Goal: Transaction & Acquisition: Purchase product/service

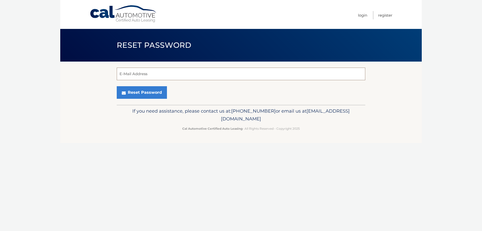
click at [144, 75] on input "E-Mail Address" at bounding box center [241, 73] width 248 height 13
type input "estefanyrlsantos@gmail.com"
click at [117, 86] on button "Reset Password" at bounding box center [142, 92] width 50 height 13
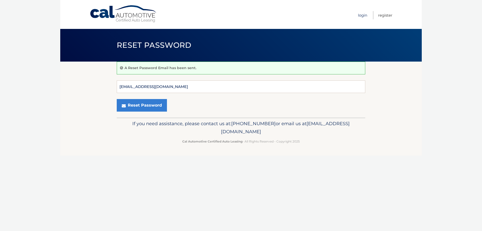
click at [365, 16] on link "Login" at bounding box center [362, 15] width 9 height 8
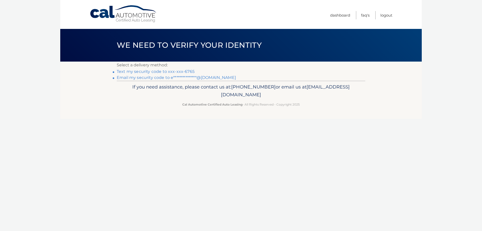
click at [172, 70] on link "Text my security code to xxx-xxx-6765" at bounding box center [156, 71] width 78 height 5
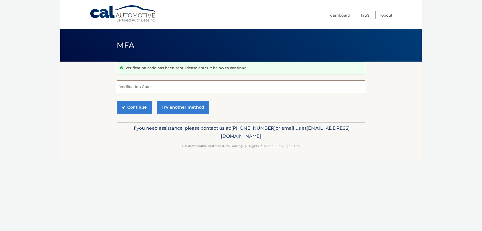
click at [165, 88] on input "Verification Code" at bounding box center [241, 86] width 248 height 13
type input "971831"
click at [117, 101] on button "Continue" at bounding box center [134, 107] width 35 height 13
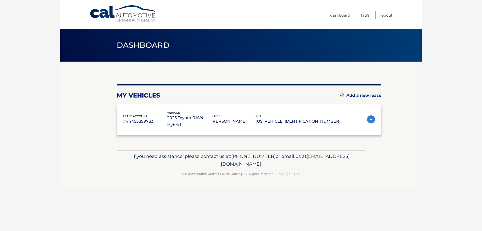
click at [129, 108] on div "lease account #44455899783 vehicle 2025 Toyota RAV4 Hybrid name [PERSON_NAME] […" at bounding box center [249, 119] width 264 height 31
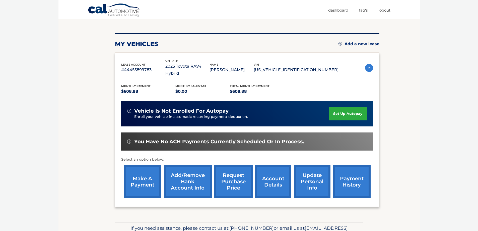
scroll to position [75, 0]
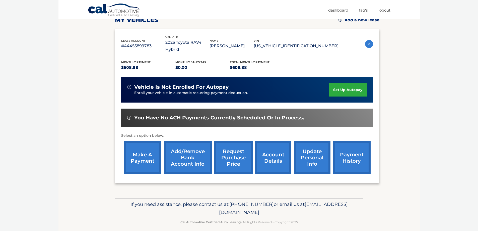
click at [144, 162] on link "make a payment" at bounding box center [143, 157] width 38 height 33
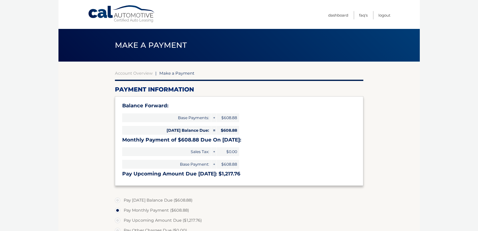
select select "MjgwOWZkYWItNjdiMC00YTNjLWE5MjQtYWJhZTQ5MDE4ZDdi"
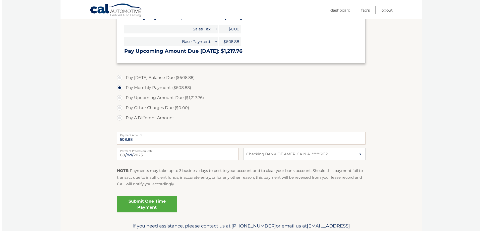
scroll to position [125, 0]
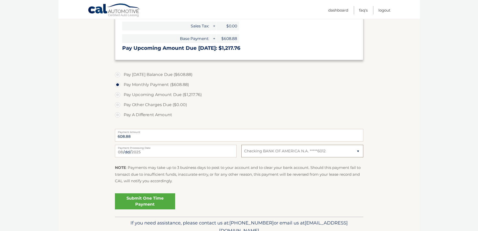
click at [263, 154] on select "Select Bank Account Checking BANK OF AMERICA N.A. *****6012" at bounding box center [302, 151] width 122 height 13
click at [182, 186] on div "NOTE : Payments may take up to 3 business days to post to your account and to c…" at bounding box center [239, 176] width 248 height 24
click at [152, 200] on link "Submit One Time Payment" at bounding box center [145, 201] width 60 height 16
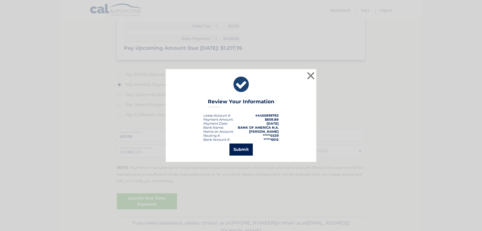
click at [239, 154] on button "Submit" at bounding box center [240, 149] width 23 height 12
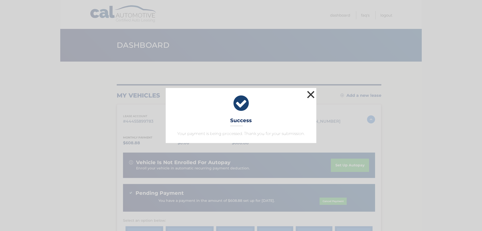
click at [310, 95] on button "×" at bounding box center [311, 94] width 10 height 10
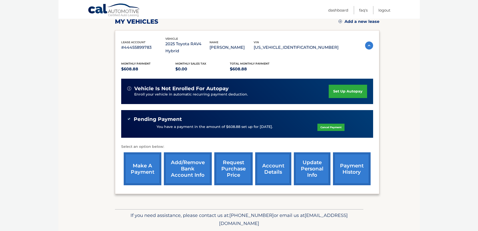
scroll to position [65, 0]
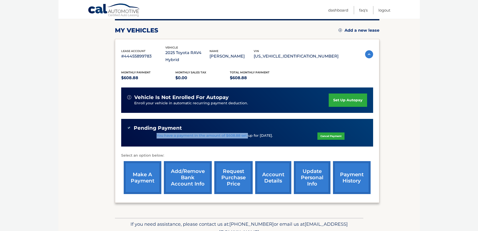
drag, startPoint x: 164, startPoint y: 135, endPoint x: 246, endPoint y: 144, distance: 83.0
click at [246, 144] on div "Pending Payment You have a payment in the amount of $608.88 set up for 8/28/202…" at bounding box center [247, 133] width 252 height 28
click at [248, 146] on div "Pending Payment You have a payment in the amount of $608.88 set up for 8/28/202…" at bounding box center [247, 133] width 252 height 28
drag, startPoint x: 150, startPoint y: 106, endPoint x: 273, endPoint y: 113, distance: 123.4
click at [273, 113] on div "Monthly Payment $608.88 Monthly sales Tax $0.00 Total Monthly Payment $608.88 v…" at bounding box center [247, 129] width 252 height 133
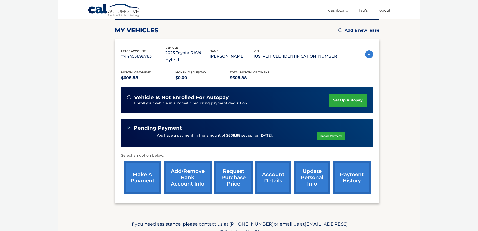
click at [271, 114] on div "Monthly Payment $608.88 Monthly sales Tax $0.00 Total Monthly Payment $608.88 v…" at bounding box center [247, 129] width 252 height 133
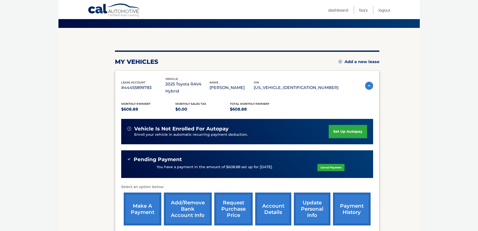
scroll to position [0, 0]
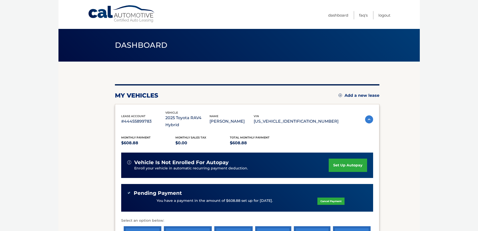
click at [391, 14] on div "Cal Automotive Menu Dashboard FAQ's Logout" at bounding box center [238, 14] width 361 height 29
click at [386, 17] on link "Logout" at bounding box center [384, 15] width 12 height 8
